Goal: Transaction & Acquisition: Register for event/course

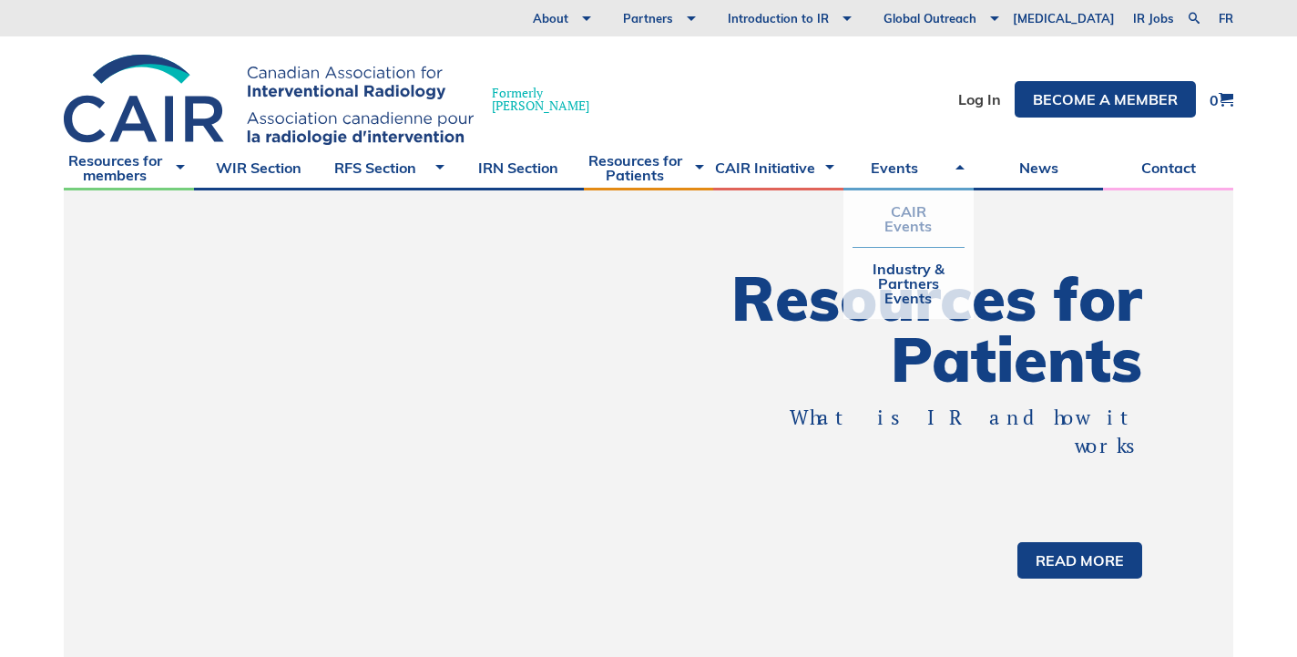
click at [905, 214] on link "CAIR Events" at bounding box center [909, 218] width 112 height 56
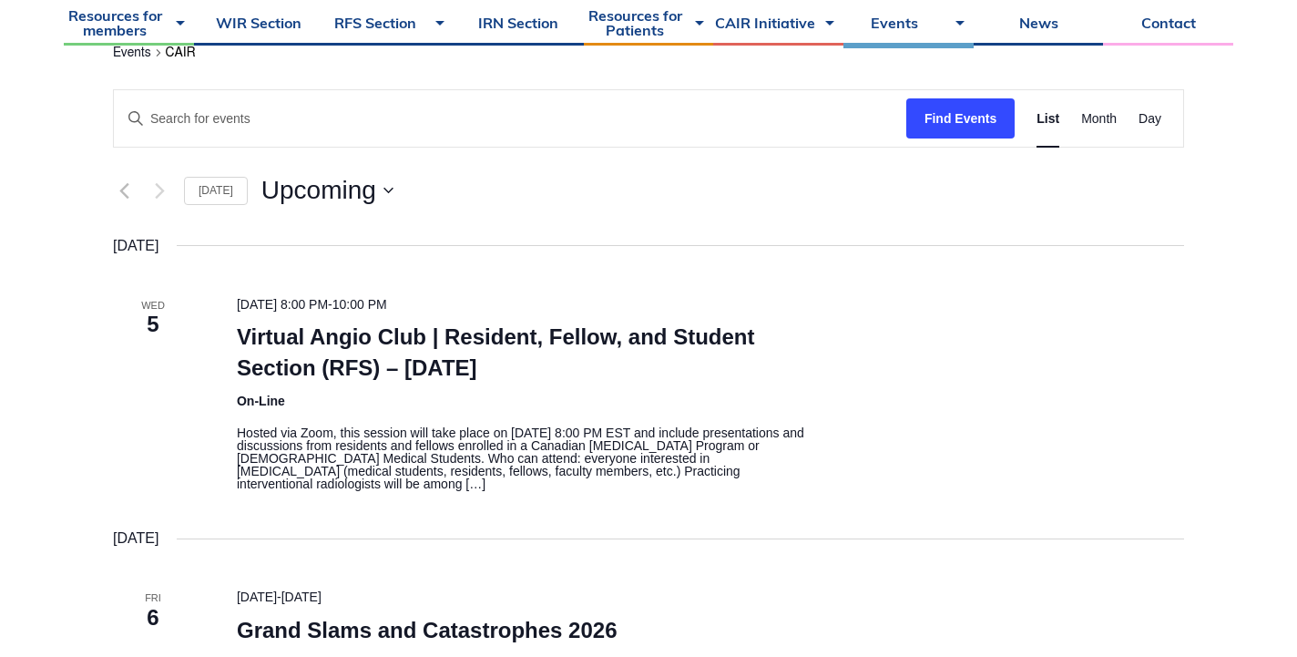
scroll to position [331, 0]
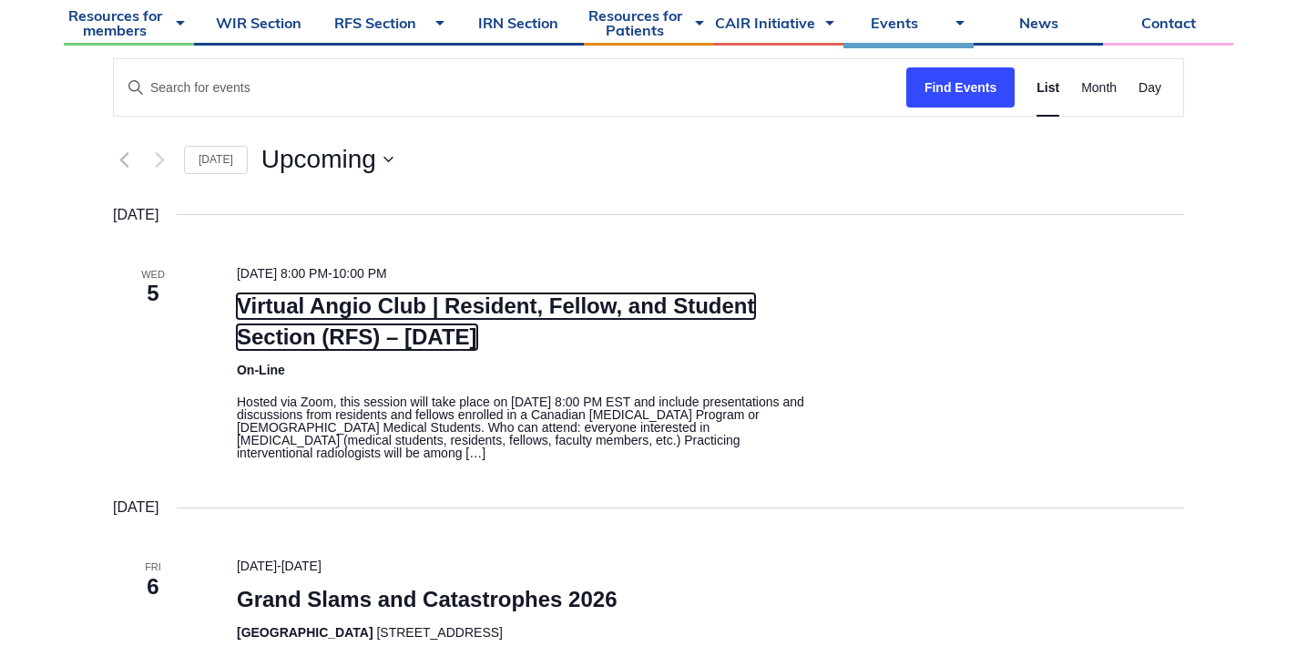
click at [333, 328] on link "Virtual Angio Club | Resident, Fellow, and Student Section (RFS) – [DATE]" at bounding box center [496, 321] width 518 height 56
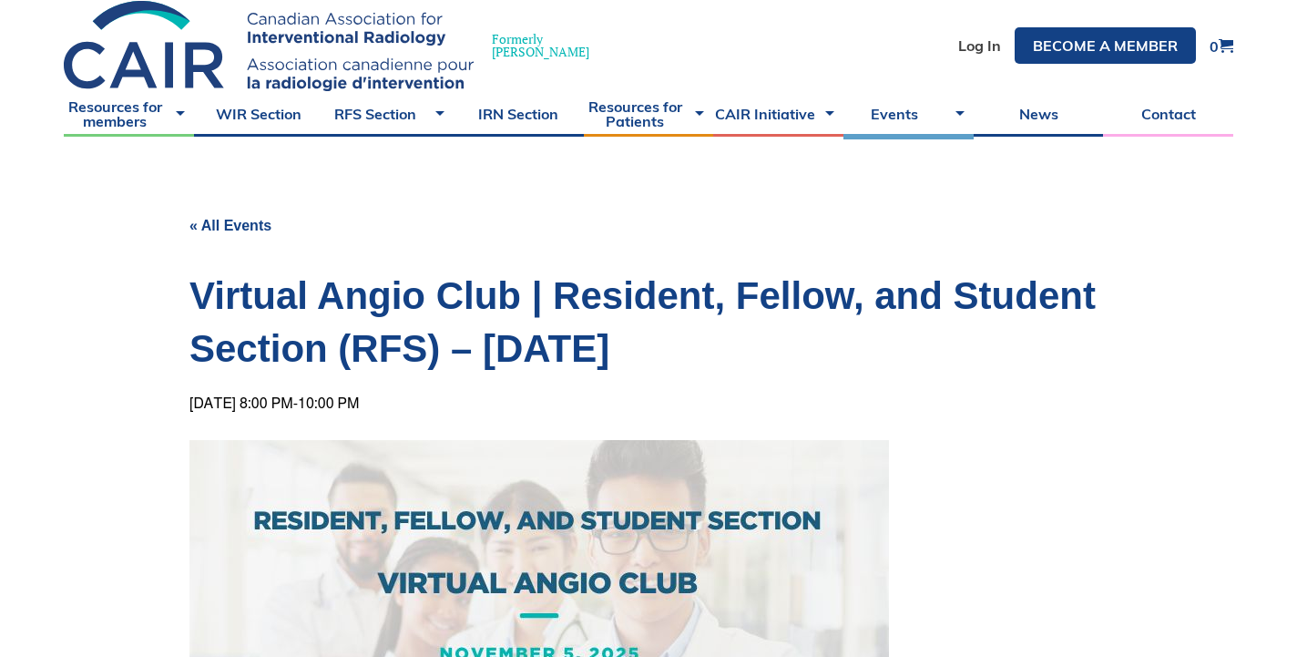
scroll to position [40, 0]
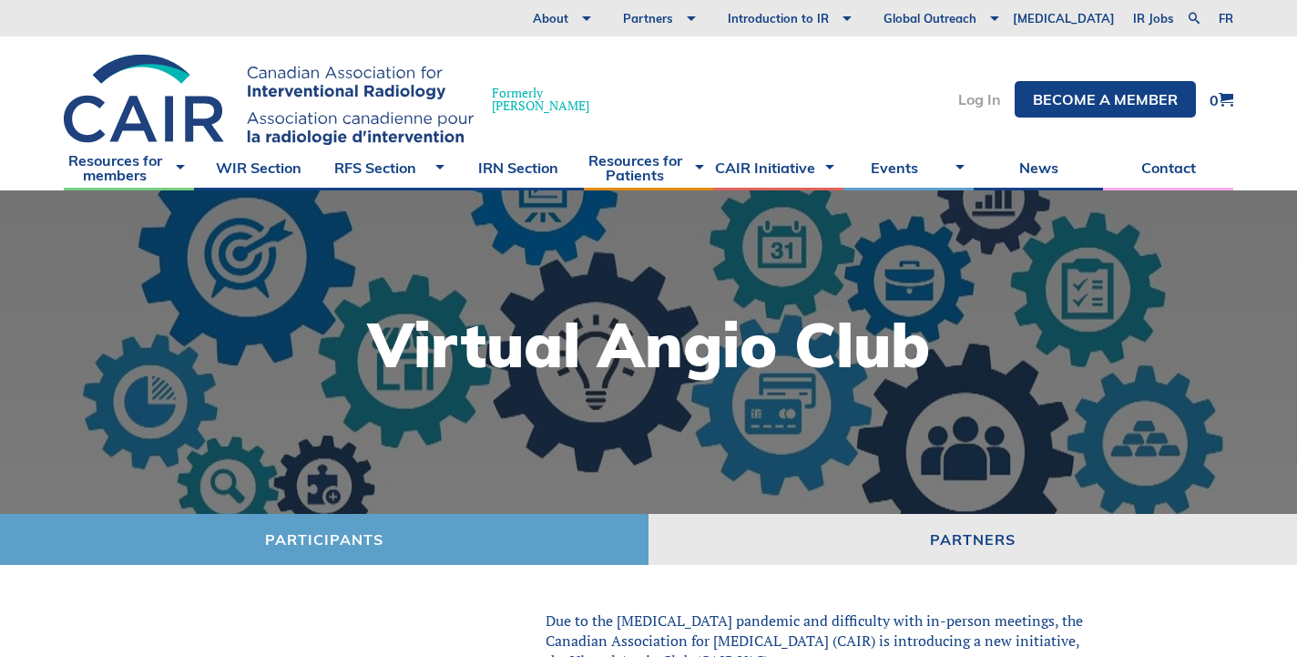
click at [989, 97] on link "Log In" at bounding box center [979, 99] width 43 height 15
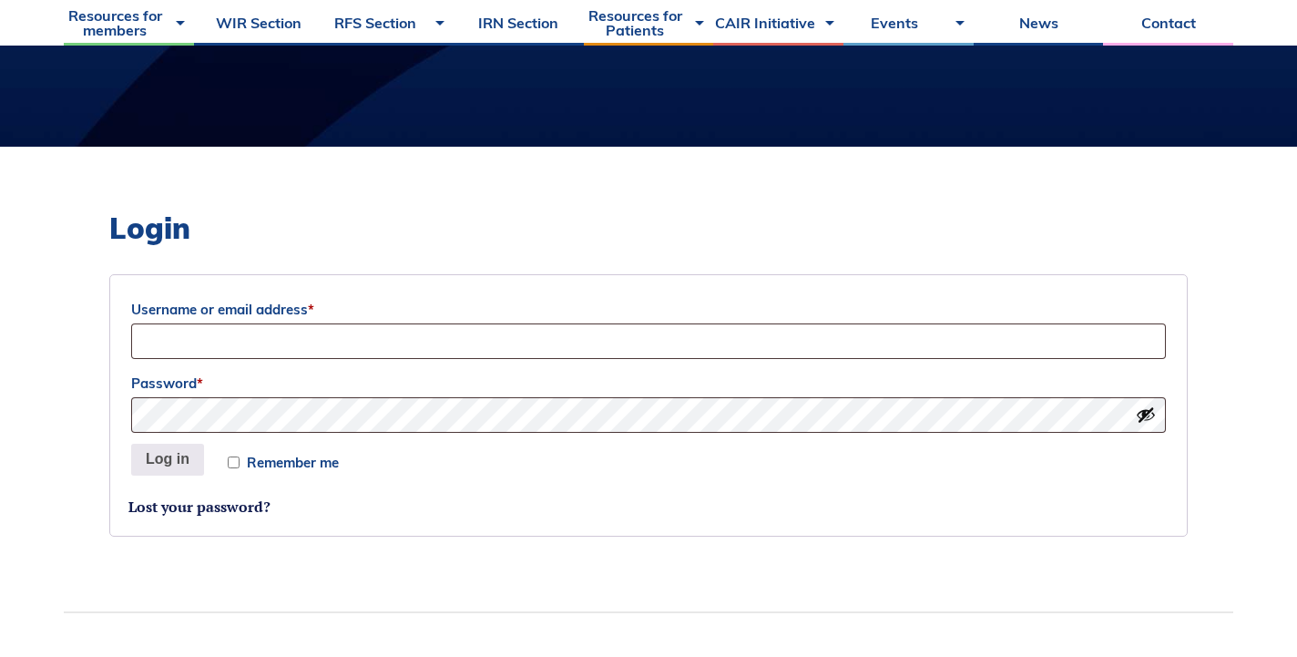
scroll to position [380, 0]
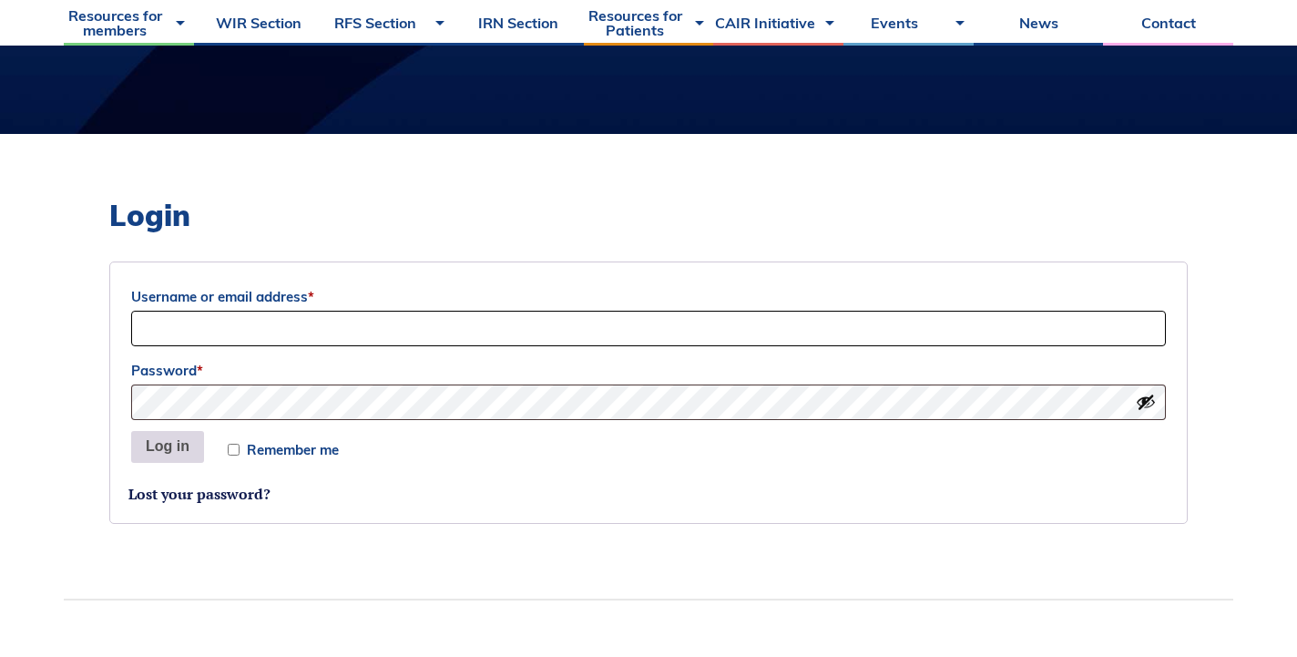
type input "dany.croteau@mail.mcgill.ca"
click at [159, 445] on button "Log in" at bounding box center [167, 447] width 73 height 33
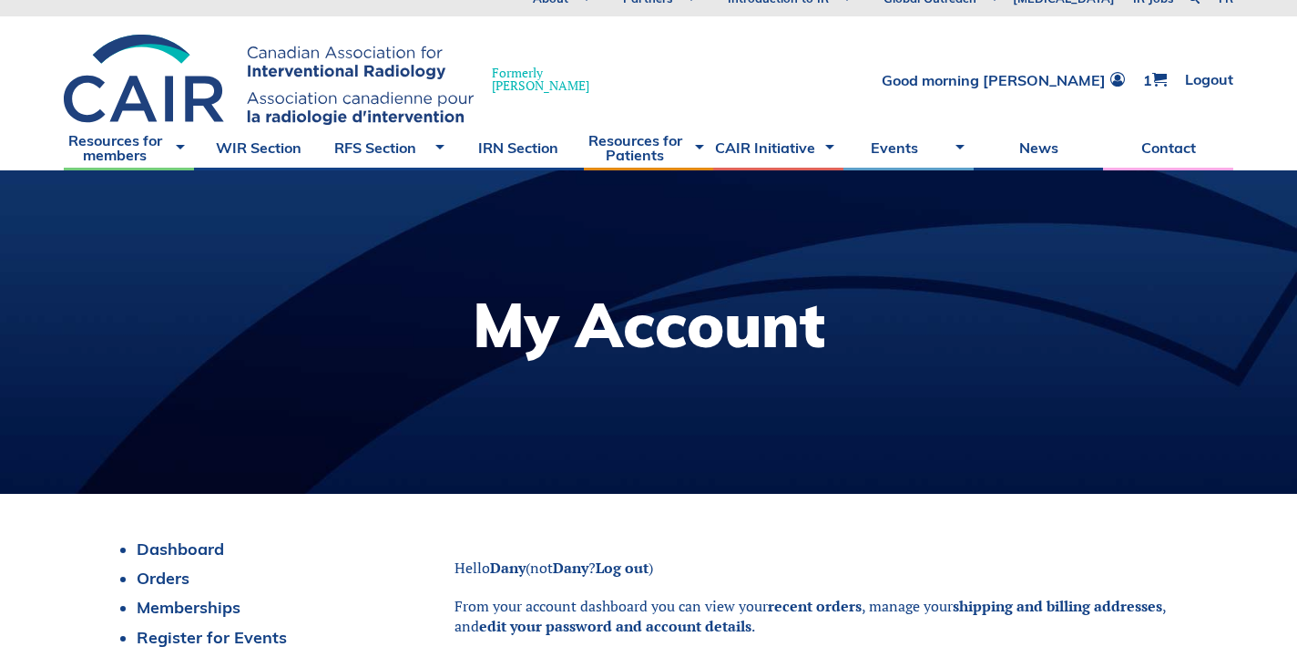
scroll to position [17, 0]
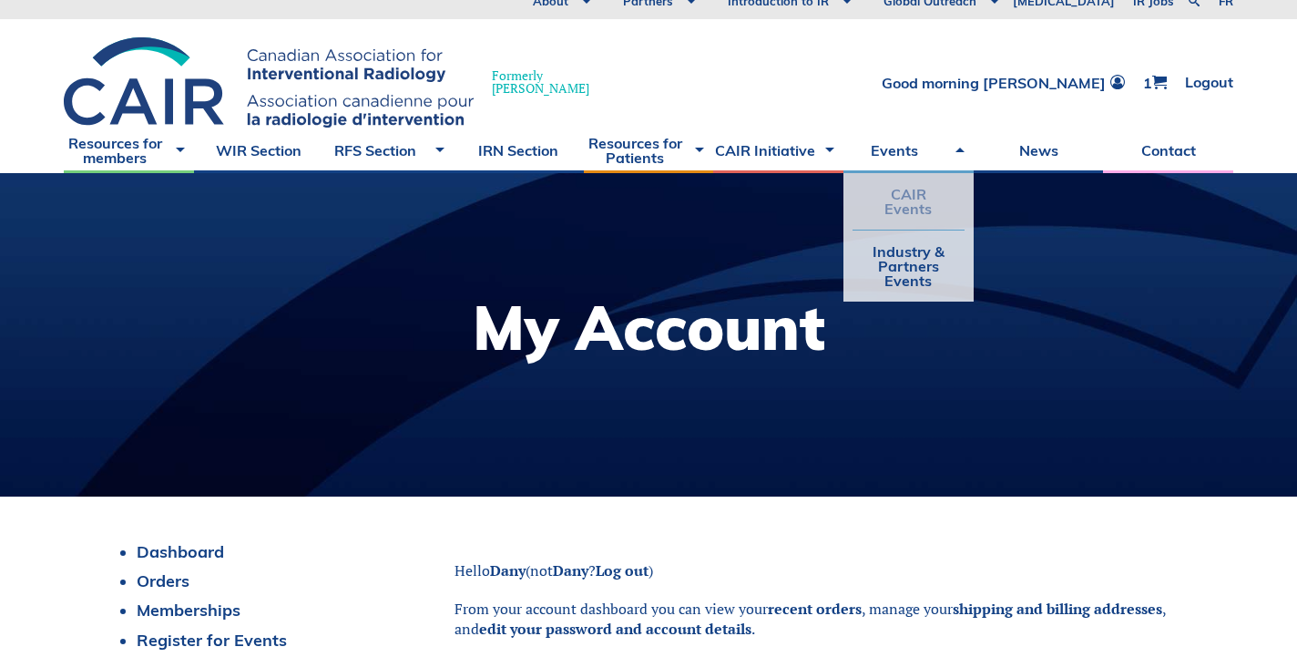
click at [902, 194] on link "CAIR Events" at bounding box center [909, 201] width 112 height 56
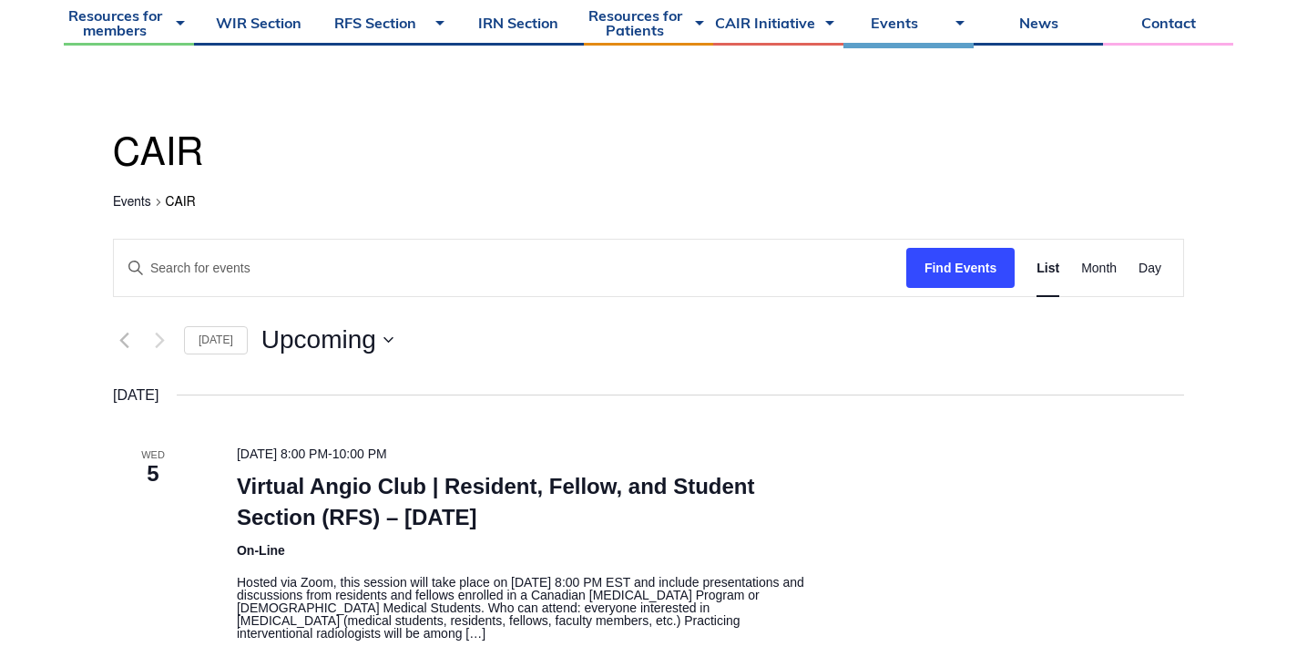
scroll to position [182, 0]
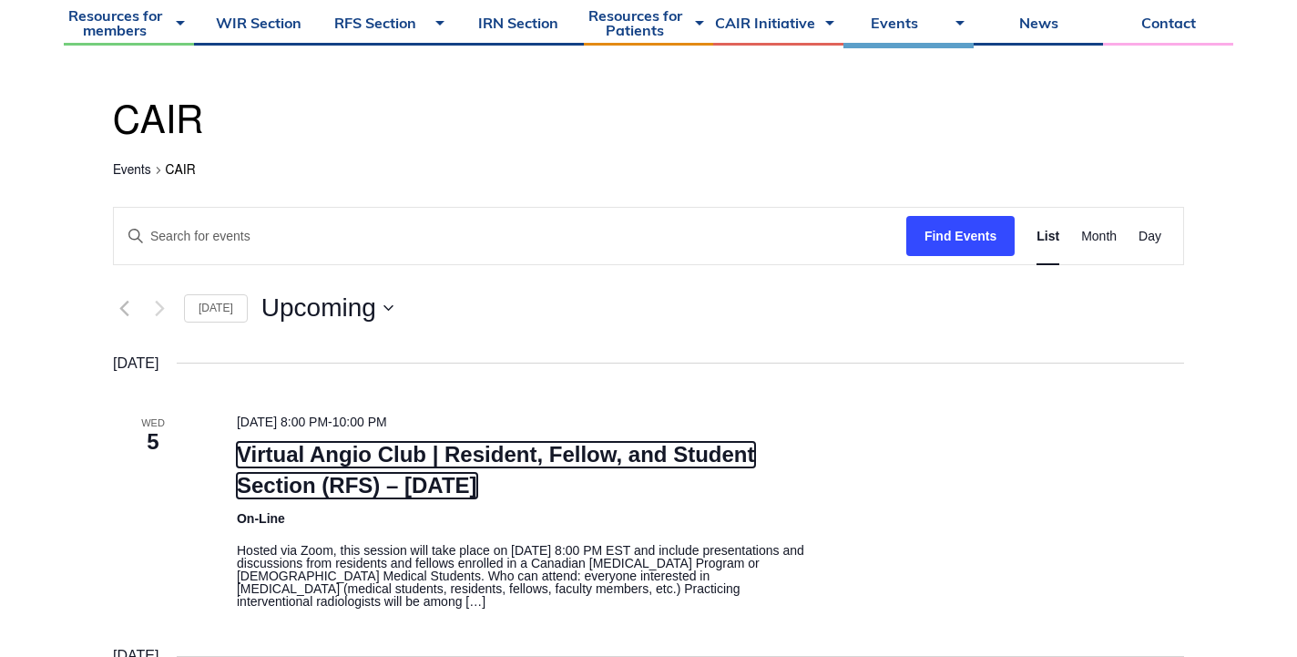
click at [371, 465] on link "Virtual Angio Club | Resident, Fellow, and Student Section (RFS) – November 2025" at bounding box center [496, 470] width 518 height 56
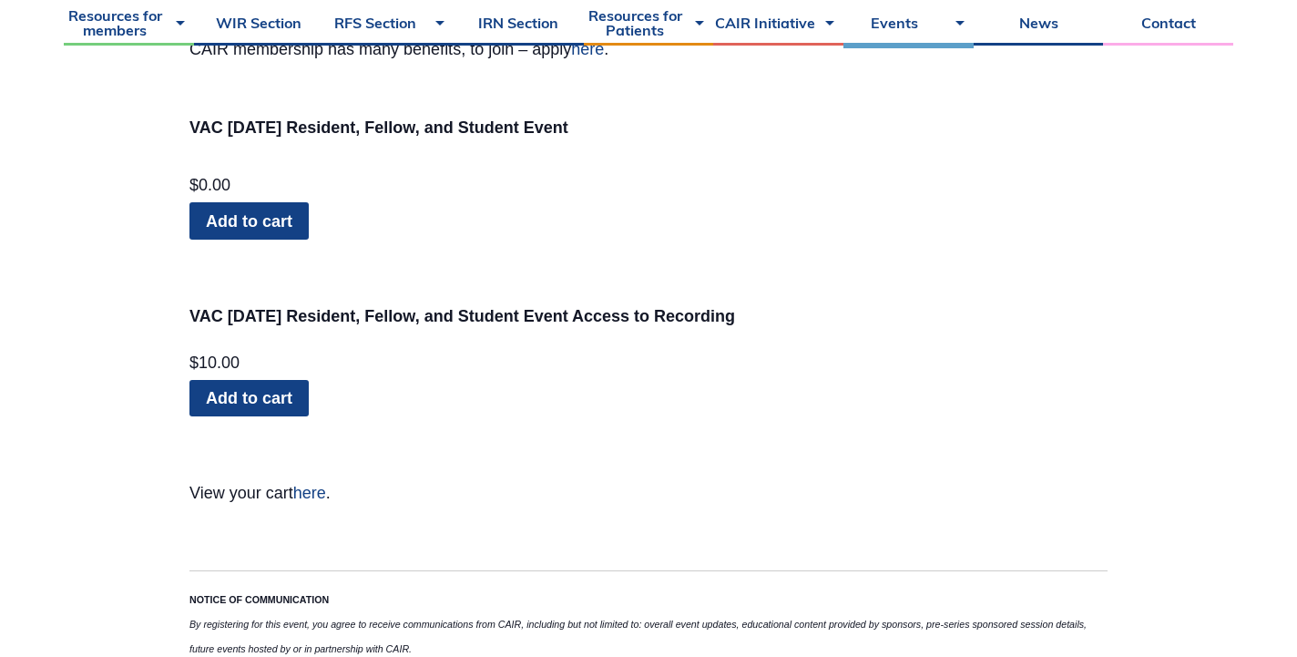
scroll to position [2038, 0]
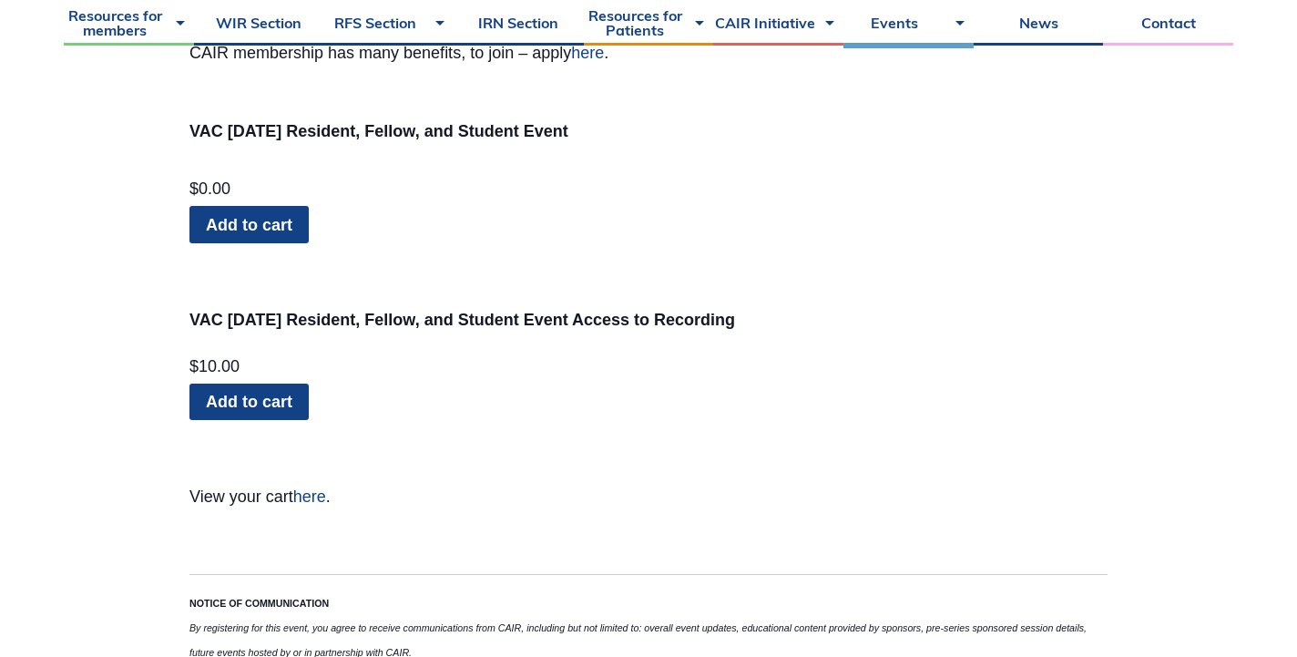
click at [294, 212] on link "Add to cart" at bounding box center [248, 224] width 119 height 36
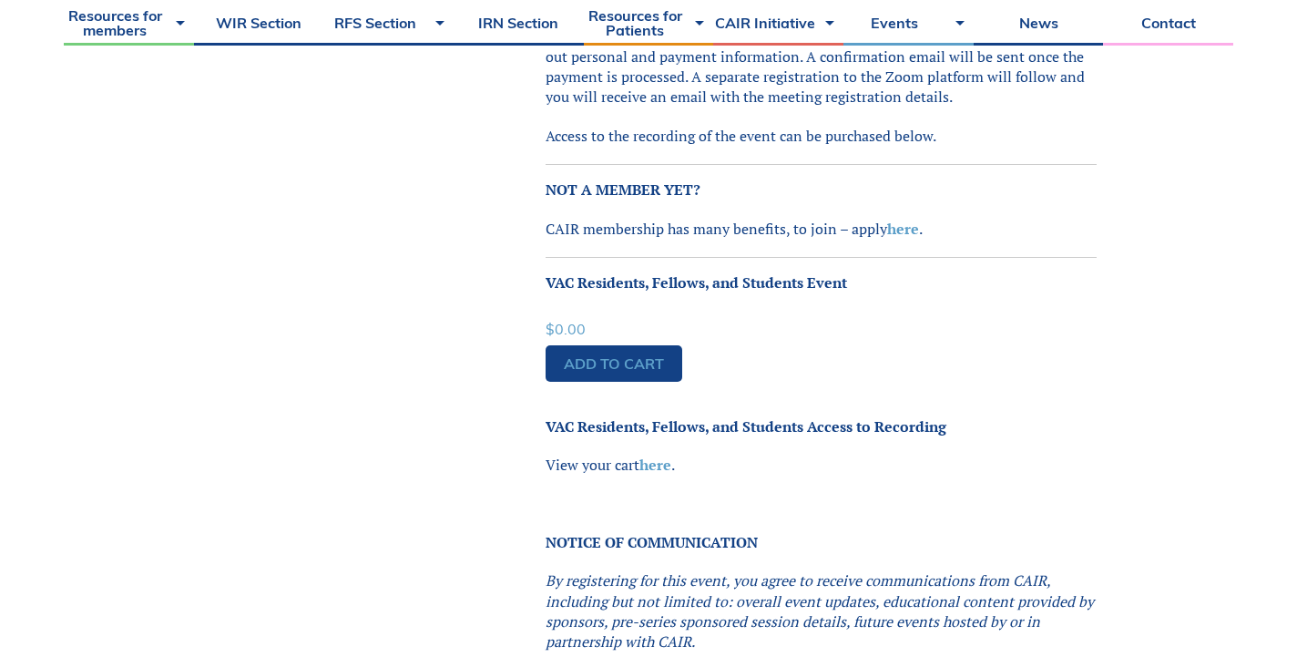
scroll to position [1114, 0]
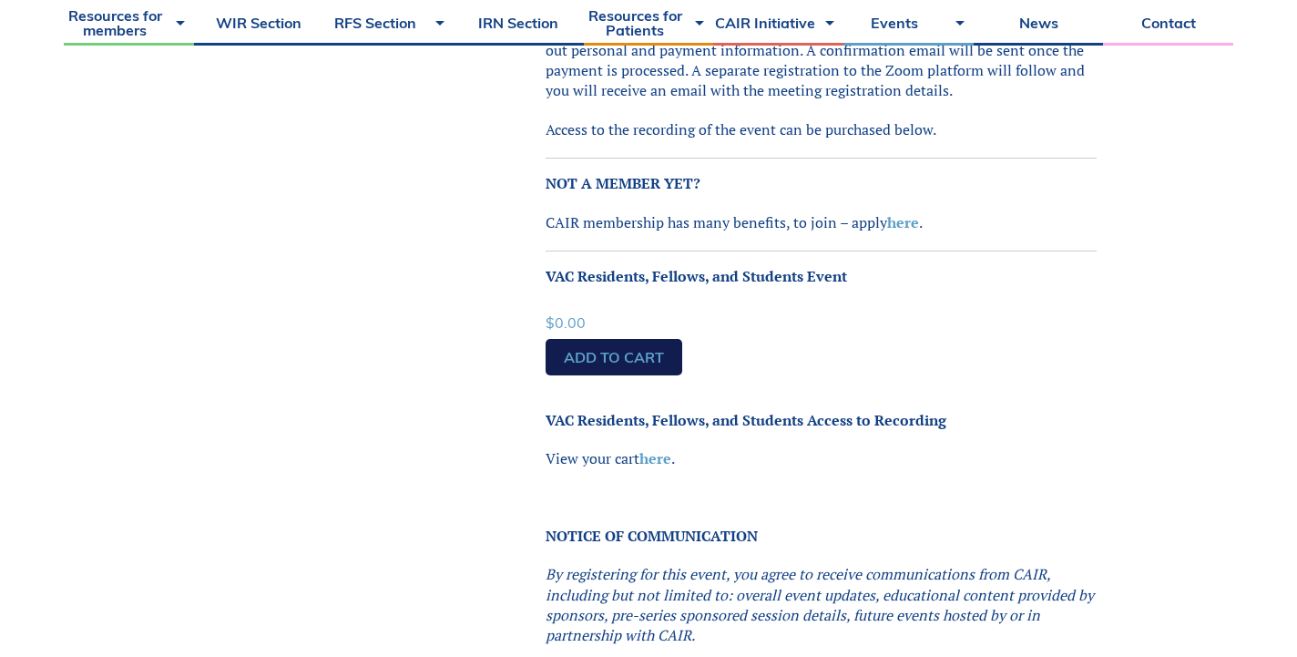
click at [649, 339] on link "Add to cart" at bounding box center [614, 357] width 137 height 36
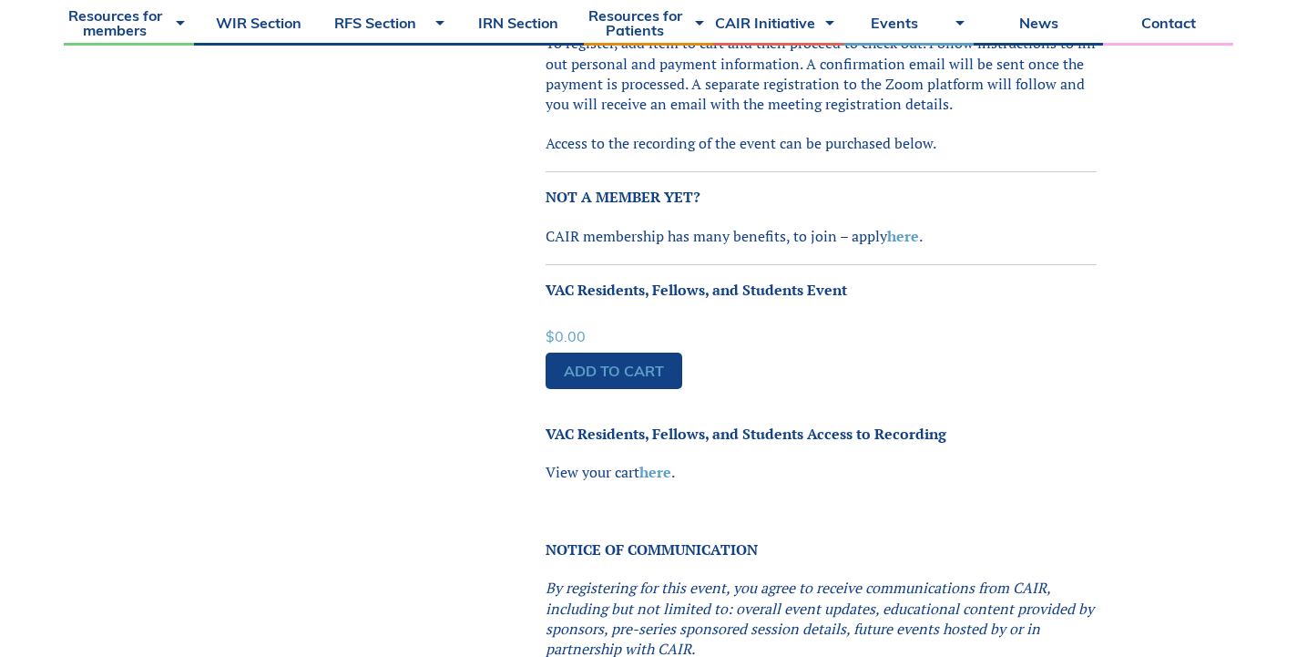
scroll to position [1132, 0]
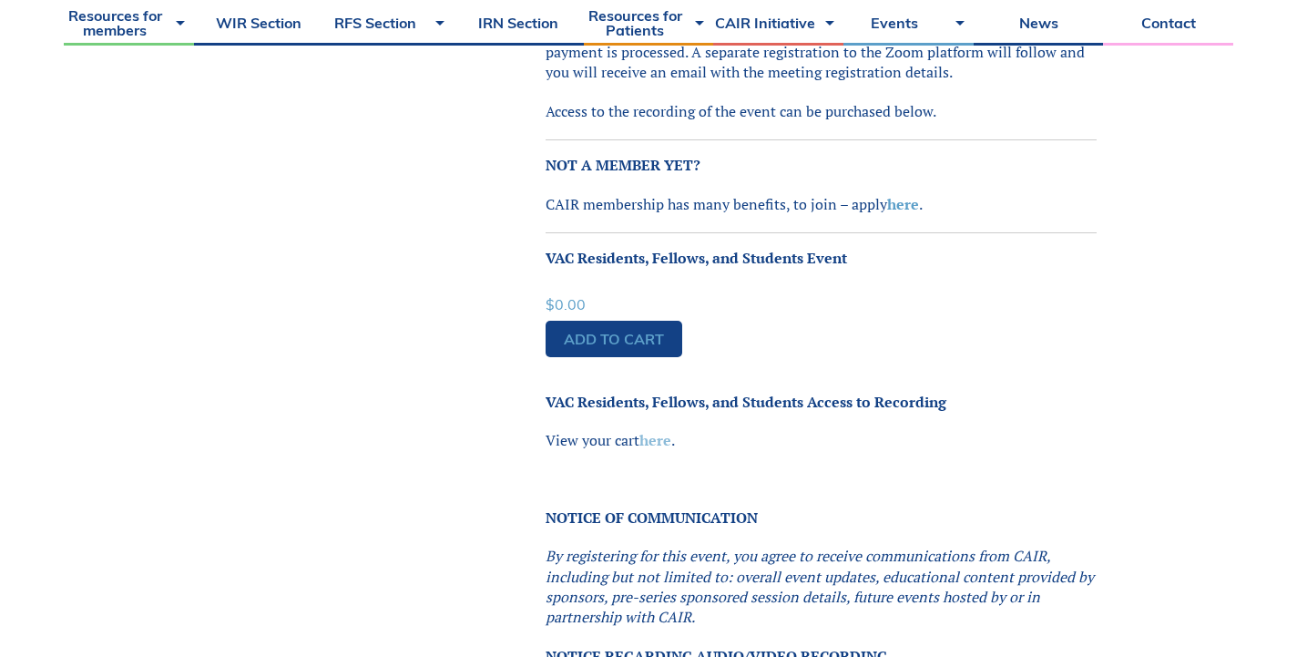
click at [663, 430] on link "here" at bounding box center [655, 440] width 32 height 20
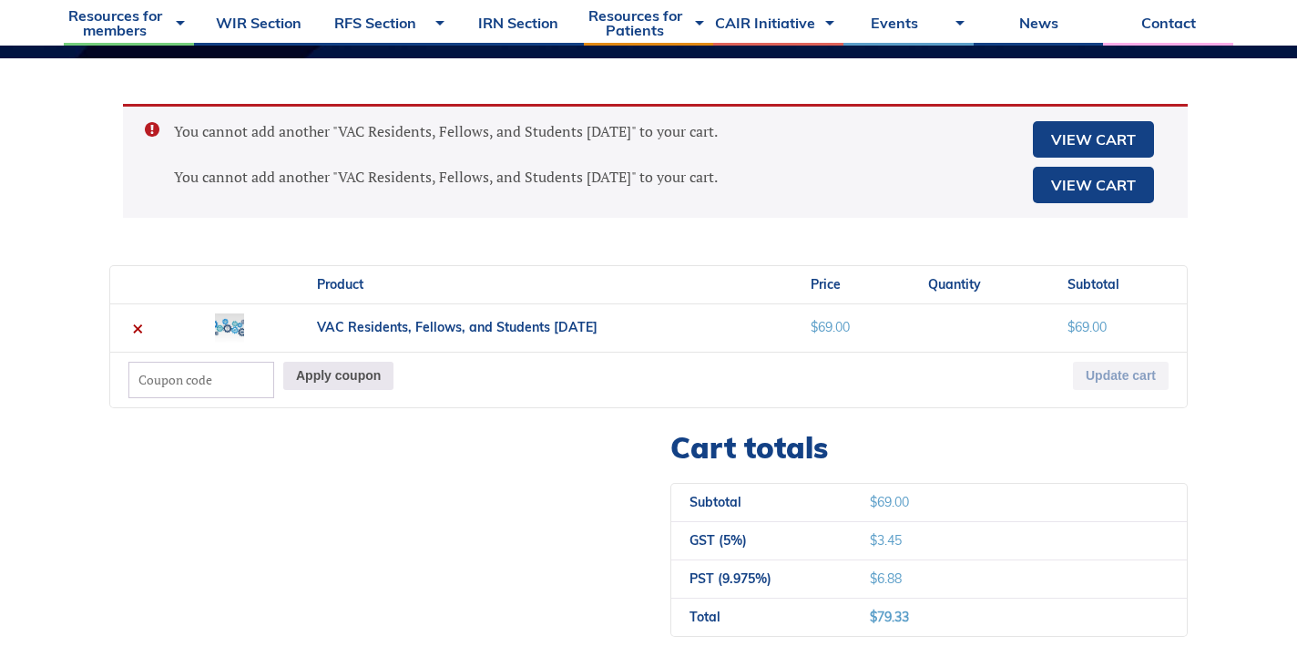
scroll to position [440, 0]
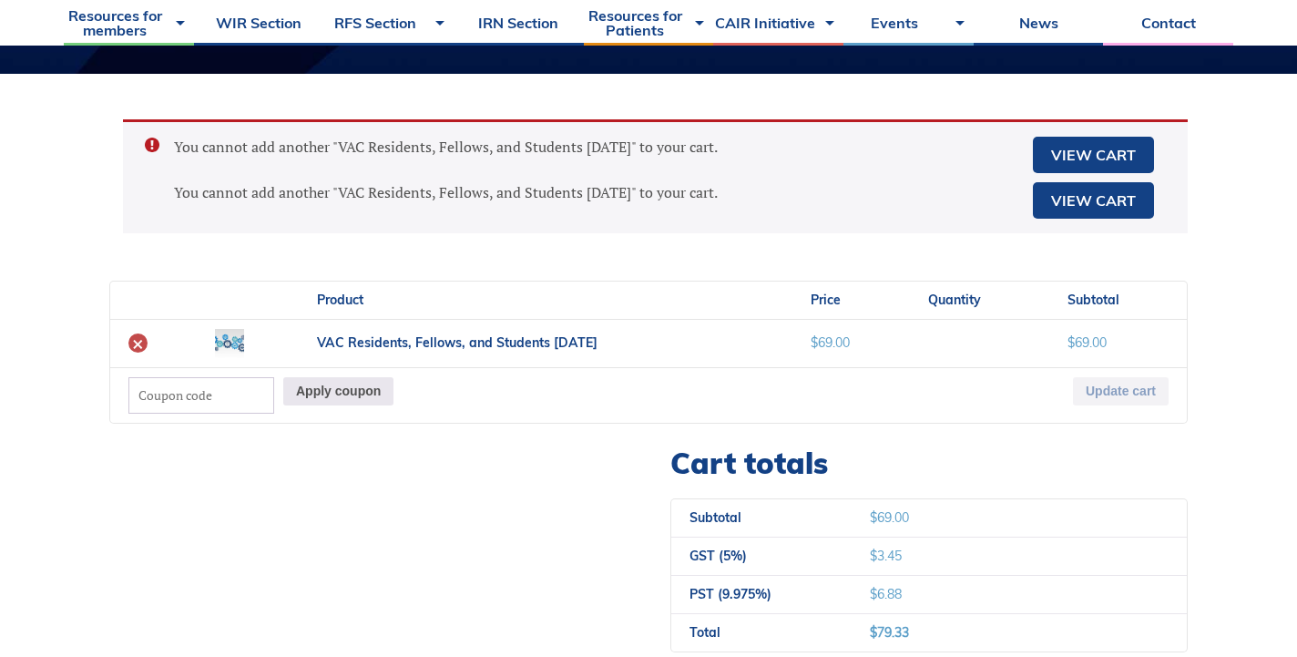
click at [137, 337] on link "×" at bounding box center [137, 342] width 19 height 19
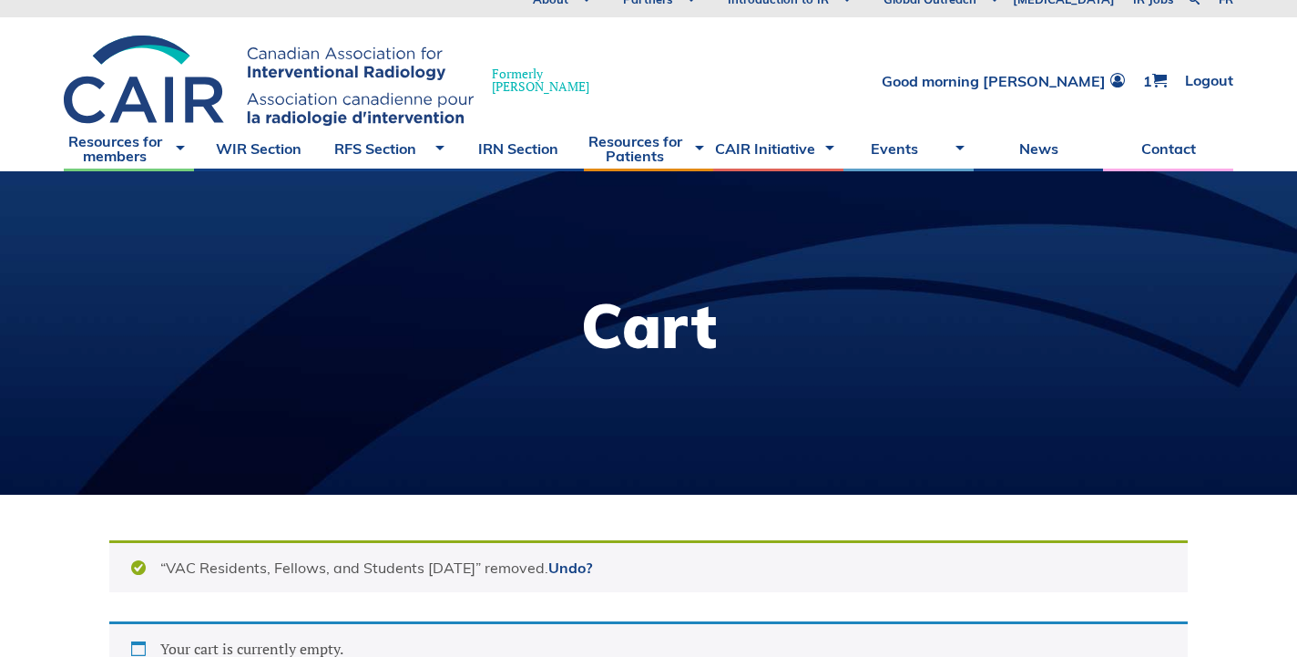
scroll to position [0, 0]
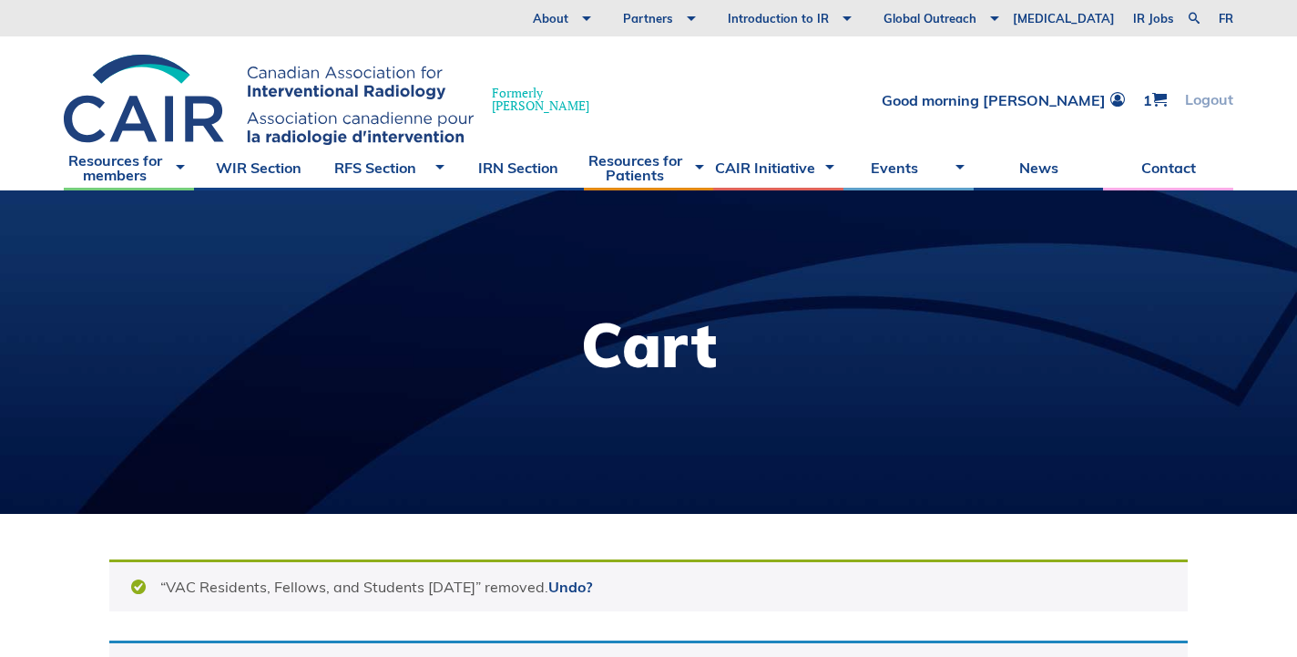
click at [1205, 102] on link "Logout" at bounding box center [1209, 99] width 48 height 15
